Goal: Information Seeking & Learning: Learn about a topic

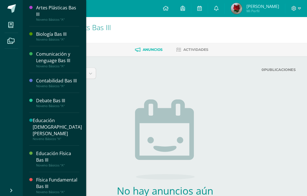
click at [10, 26] on icon at bounding box center [10, 25] width 5 height 6
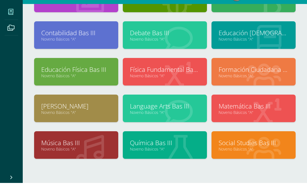
scroll to position [57, 0]
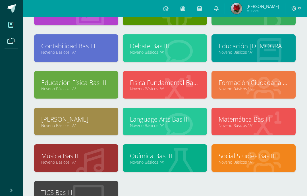
click at [245, 155] on link "Social Studies Bas III" at bounding box center [254, 156] width 70 height 9
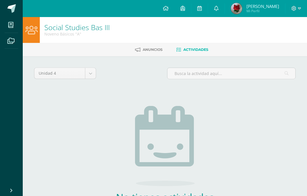
click at [147, 57] on div "Unidad 4 Unidad 1 Unidad 2 Unidad 3 Unidad 4 No tienes actividades Échale un vi…" at bounding box center [165, 150] width 284 height 188
click at [155, 51] on span "Anuncios" at bounding box center [153, 49] width 20 height 4
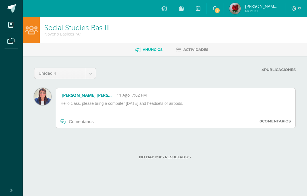
click at [205, 51] on span "Actividades" at bounding box center [195, 49] width 25 height 4
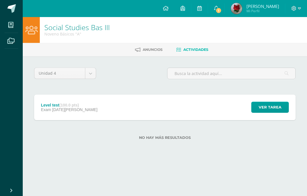
click at [166, 110] on div "Level test (100.0 pts) Exam [DATE][PERSON_NAME] Ver tarea Level test Social Stu…" at bounding box center [165, 108] width 262 height 26
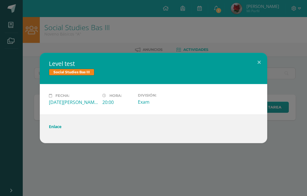
click at [56, 129] on link "Enlace" at bounding box center [55, 126] width 13 height 5
